Goal: Check status: Check status

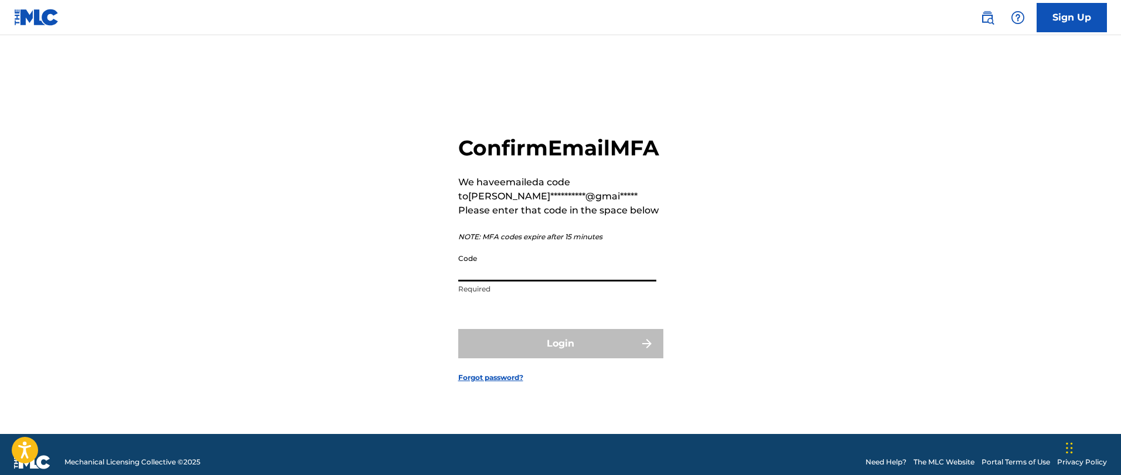
type input "8"
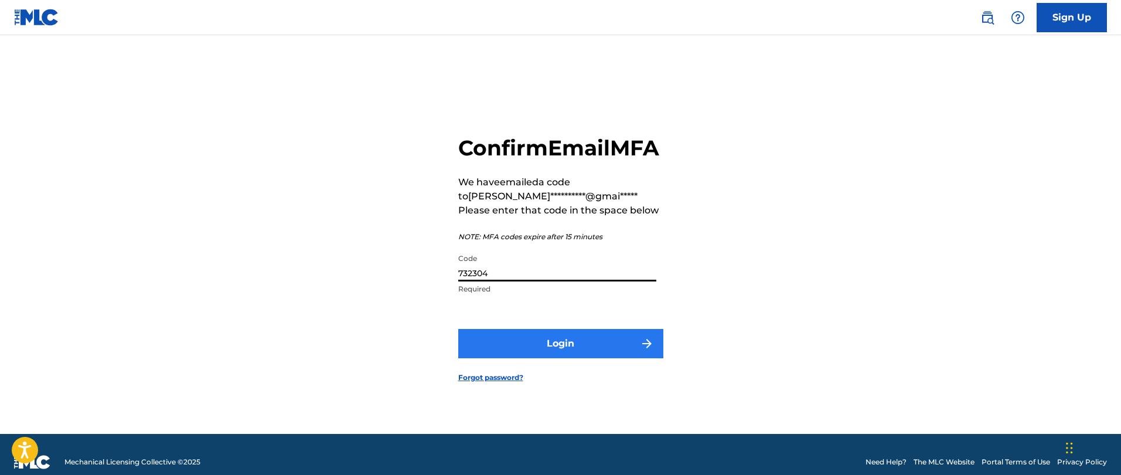
type input "732304"
click at [636, 358] on button "Login" at bounding box center [560, 343] width 205 height 29
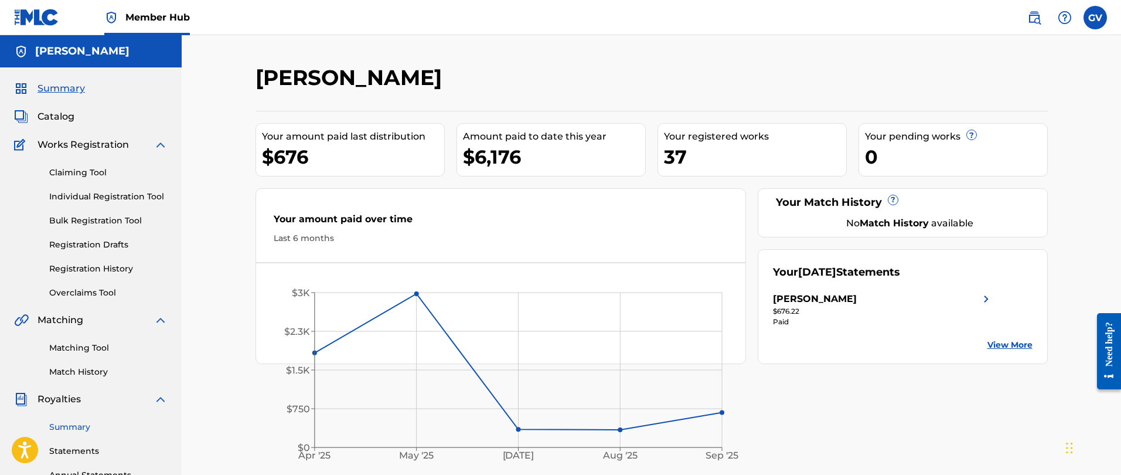
click at [78, 422] on link "Summary" at bounding box center [108, 427] width 118 height 12
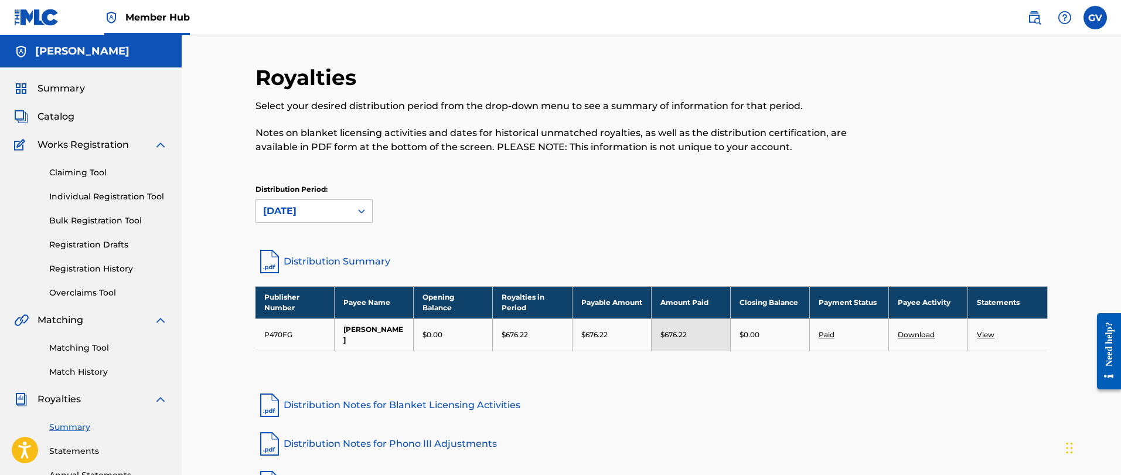
click at [982, 330] on link "View" at bounding box center [986, 334] width 18 height 9
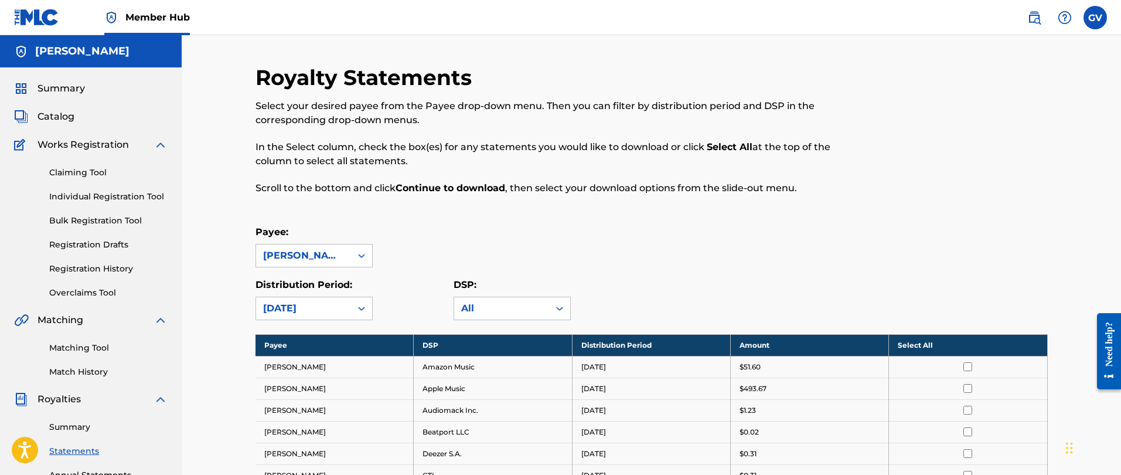
click at [85, 454] on link "Statements" at bounding box center [108, 451] width 118 height 12
click at [73, 425] on link "Summary" at bounding box center [108, 427] width 118 height 12
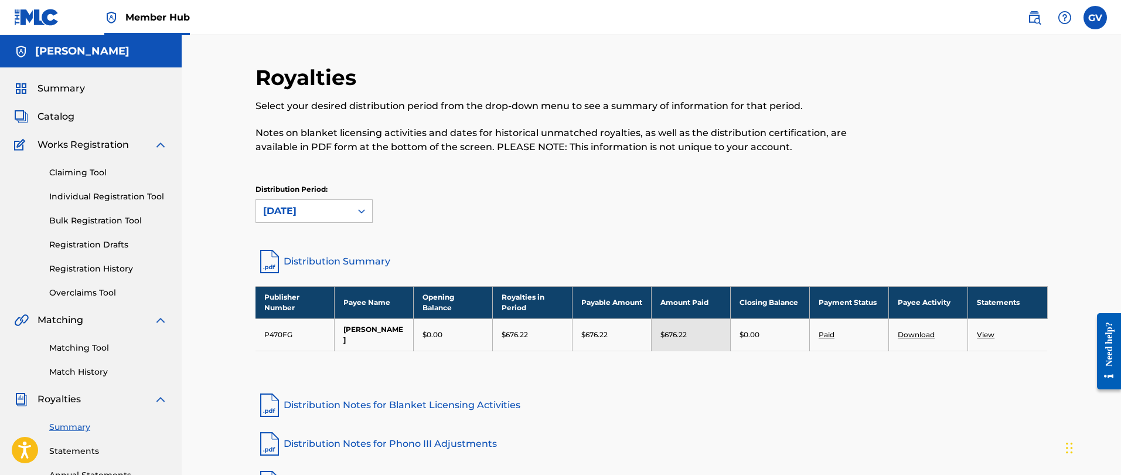
click at [300, 257] on link "Distribution Summary" at bounding box center [651, 261] width 792 height 28
